Goal: Task Accomplishment & Management: Complete application form

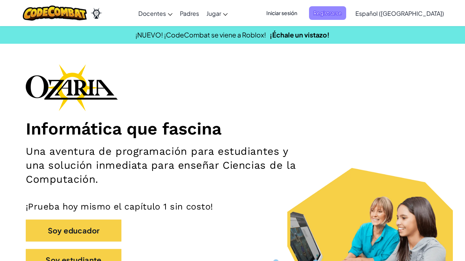
click at [347, 10] on span "Registrarse" at bounding box center [327, 13] width 37 height 14
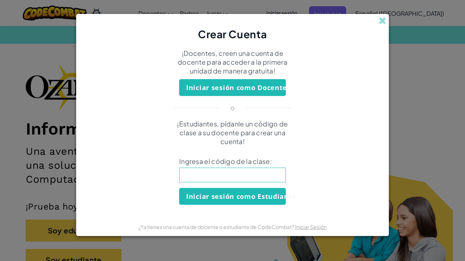
click at [328, 80] on div "Iniciar sesión como Docente" at bounding box center [232, 87] width 309 height 17
click at [241, 171] on input at bounding box center [232, 175] width 107 height 15
type input "EastDryPlate"
click at [247, 195] on button "Iniciar sesión como Estudiante" at bounding box center [232, 196] width 107 height 17
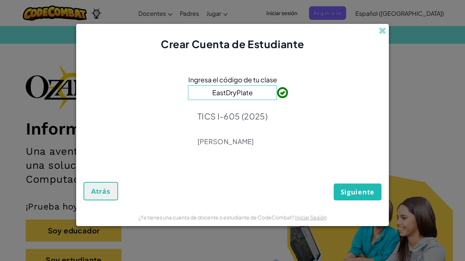
click at [362, 193] on span "Siguiente" at bounding box center [358, 192] width 34 height 9
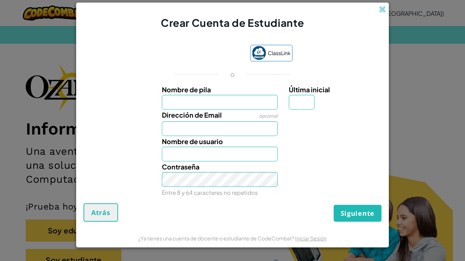
click at [209, 106] on input "Nombre de pila" at bounding box center [220, 102] width 116 height 15
type input "Gretel Aymee Luna Esparza"
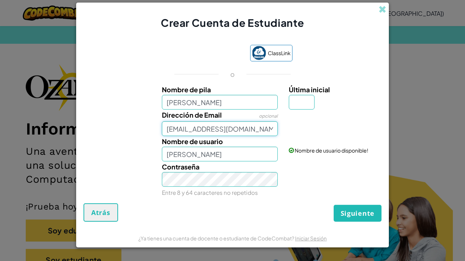
type input "AL07193443@tecmilenio.mx"
click at [240, 187] on div "Contraseña Entre 8 y 64 caracteres no repetidos" at bounding box center [220, 180] width 127 height 36
click at [303, 103] on input "Última inicial" at bounding box center [302, 102] width 26 height 15
click at [304, 103] on input "Última inicial" at bounding box center [302, 102] width 26 height 15
type input "E"
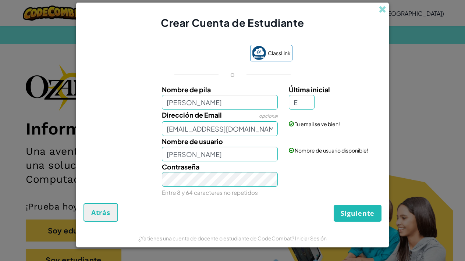
type input "Gretel Aymee Luna Esparza E"
click at [343, 219] on button "Siguiente" at bounding box center [358, 213] width 48 height 17
